Goal: Task Accomplishment & Management: Manage account settings

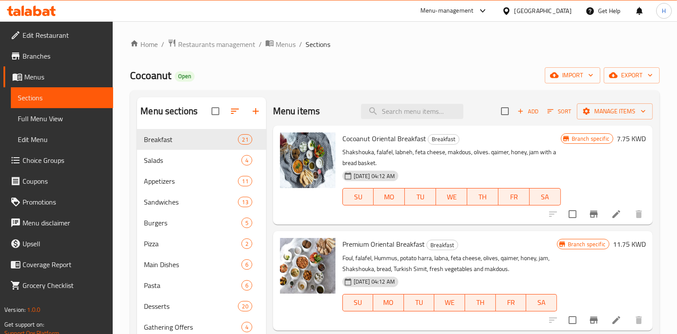
click at [474, 14] on div "Menu-management" at bounding box center [447, 11] width 53 height 10
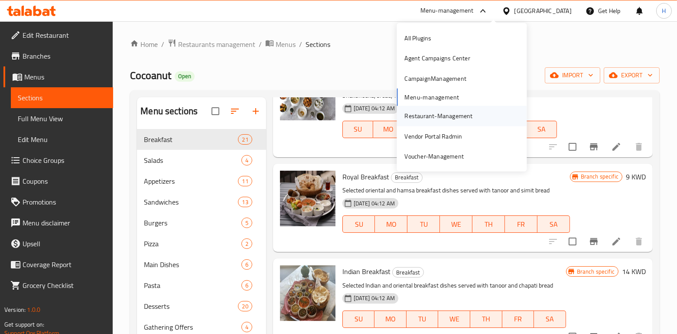
click at [419, 116] on div "Restaurant-Management" at bounding box center [439, 116] width 68 height 10
